Goal: Check status: Check status

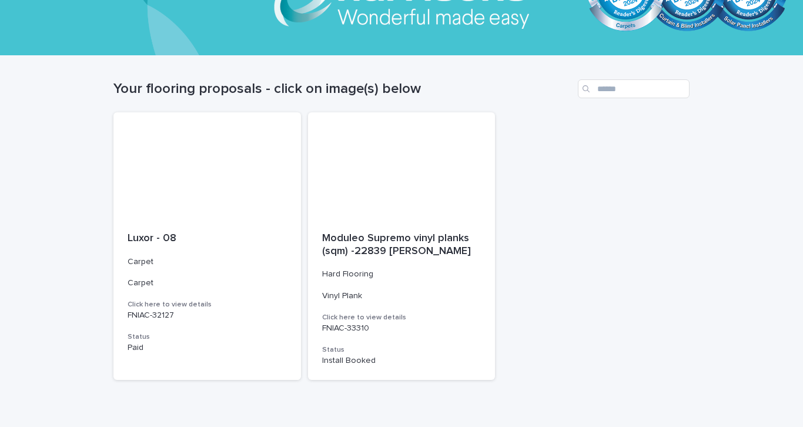
scroll to position [111, 0]
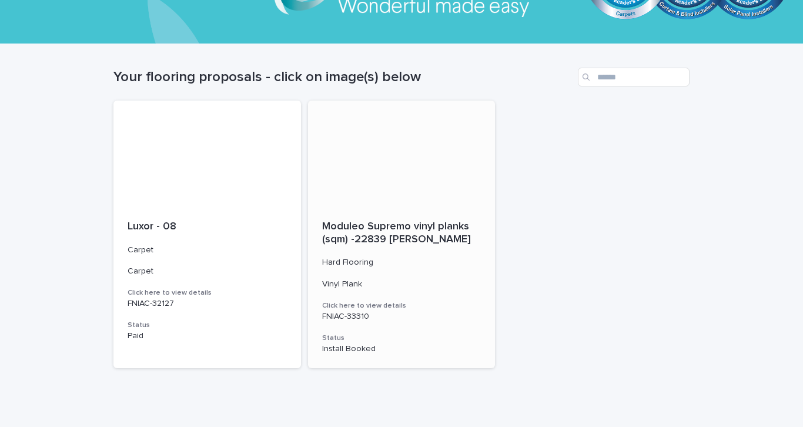
click at [406, 241] on span "Moduleo Supremo vinyl planks (sqm) -22839 [PERSON_NAME]" at bounding box center [397, 233] width 150 height 24
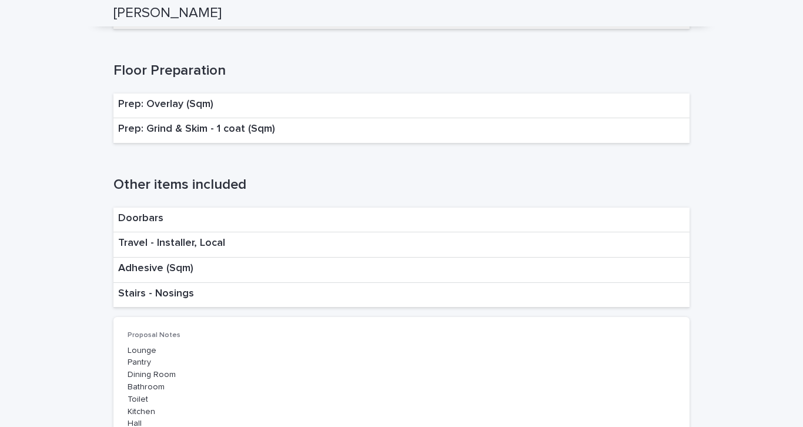
scroll to position [1295, 0]
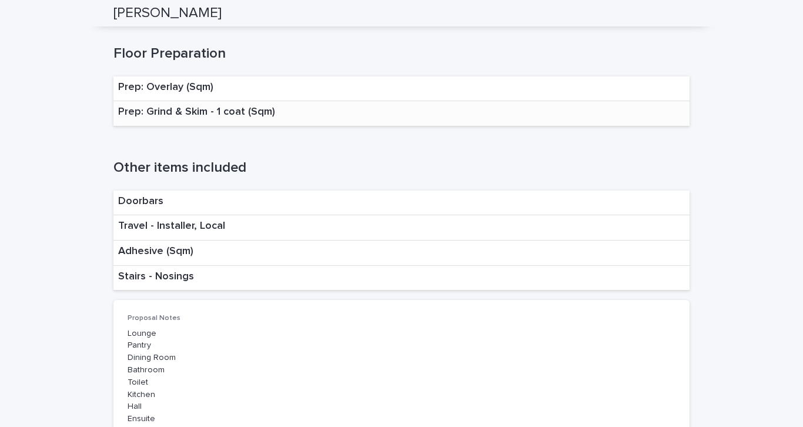
click at [277, 115] on div "Prep: Grind & Skim - 1 coat (Sqm)" at bounding box center [401, 113] width 576 height 25
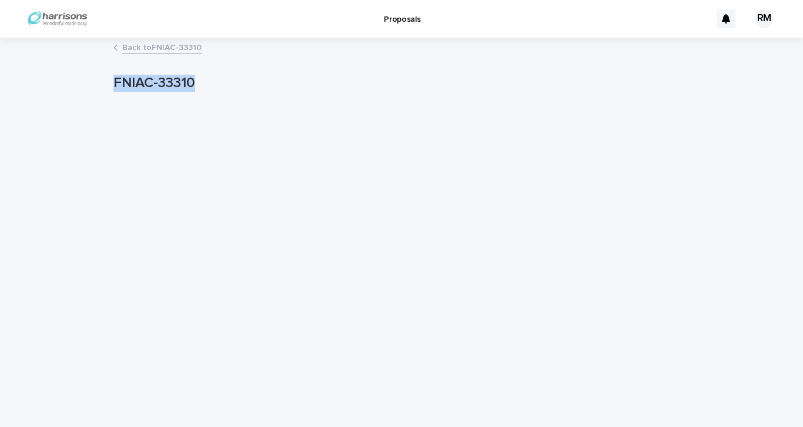
drag, startPoint x: 116, startPoint y: 80, endPoint x: 238, endPoint y: 90, distance: 122.7
click at [239, 91] on p "FNIAC-33310" at bounding box center [399, 83] width 572 height 17
click at [130, 40] on link "Back to FNIAC-33310" at bounding box center [161, 47] width 79 height 14
